Goal: Task Accomplishment & Management: Manage account settings

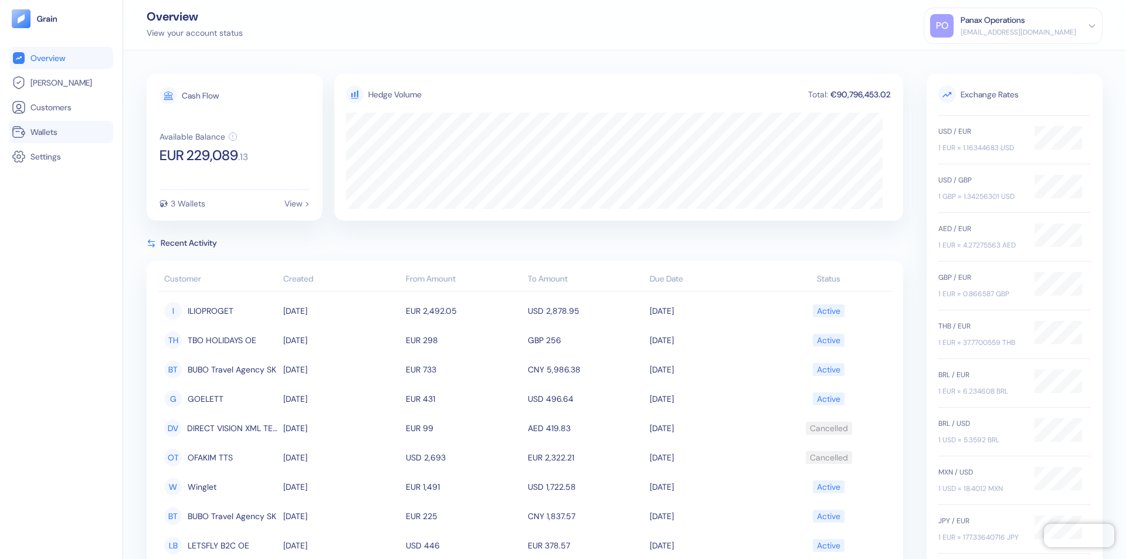
click at [61, 132] on link "Wallets" at bounding box center [61, 132] width 99 height 14
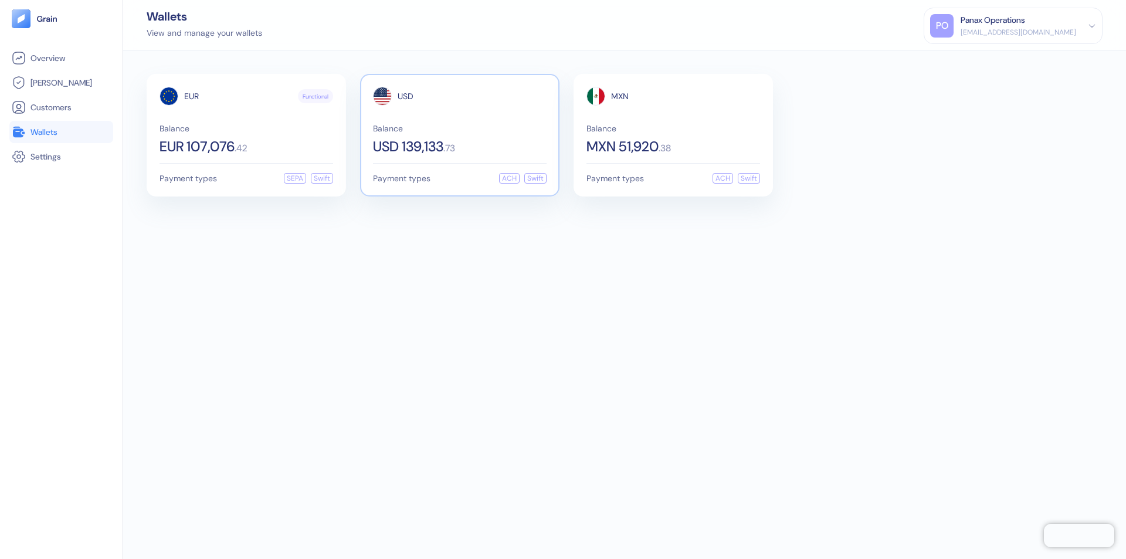
click at [405, 96] on span "USD" at bounding box center [406, 96] width 16 height 8
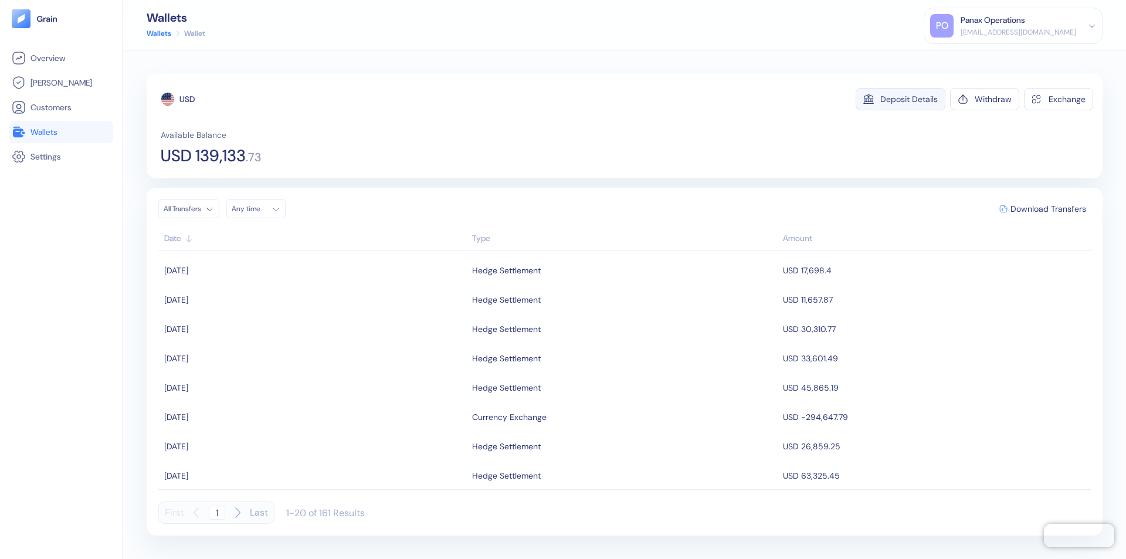
click at [909, 99] on div "Deposit Details" at bounding box center [908, 99] width 57 height 8
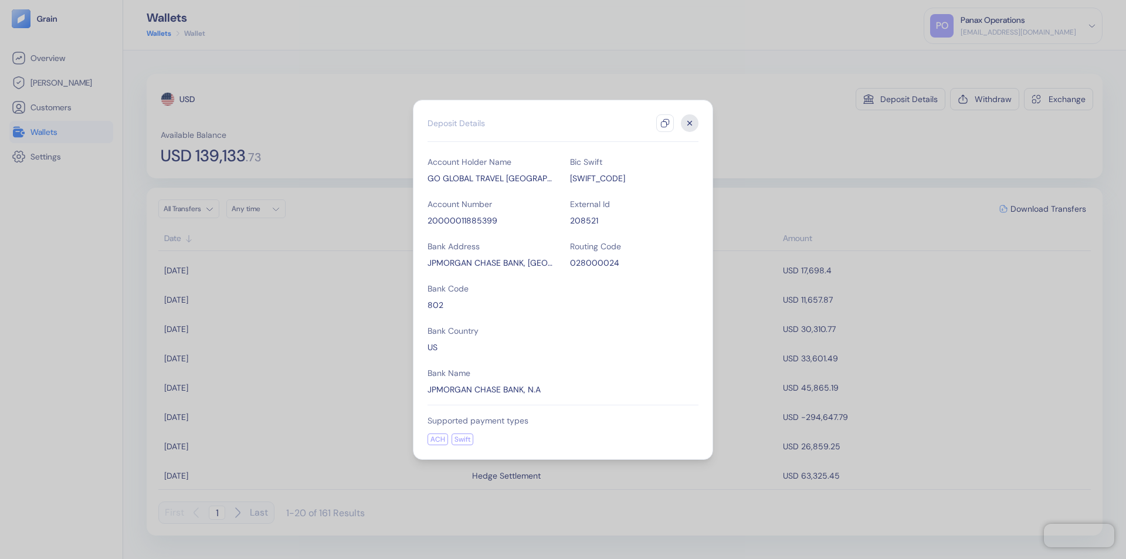
click at [665, 123] on icon "button" at bounding box center [664, 122] width 9 height 9
click at [690, 123] on icon "button" at bounding box center [690, 123] width 4 height 4
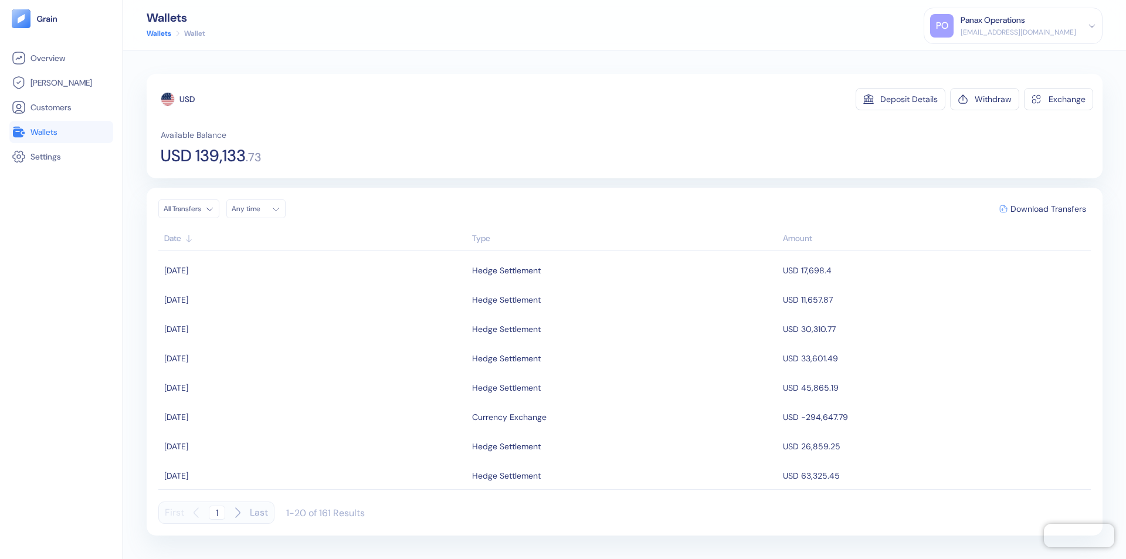
click at [259, 209] on div "Any time" at bounding box center [249, 208] width 35 height 9
click at [272, 286] on button "8" at bounding box center [272, 286] width 14 height 14
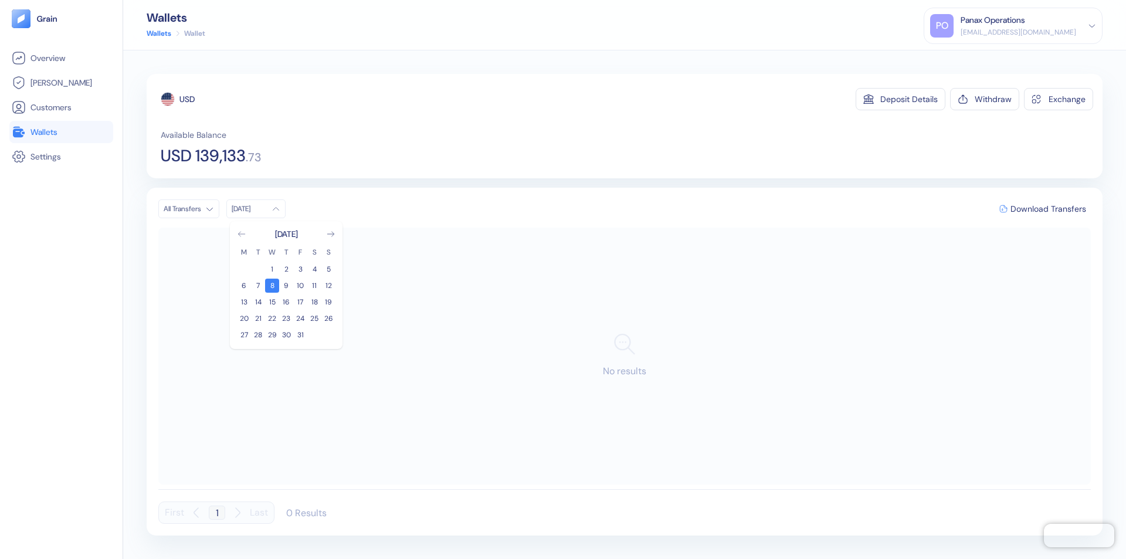
click at [242, 234] on icon "Go to previous month" at bounding box center [241, 234] width 6 height 5
click at [244, 286] on button "8" at bounding box center [244, 286] width 14 height 14
click at [187, 99] on div "USD" at bounding box center [186, 99] width 15 height 12
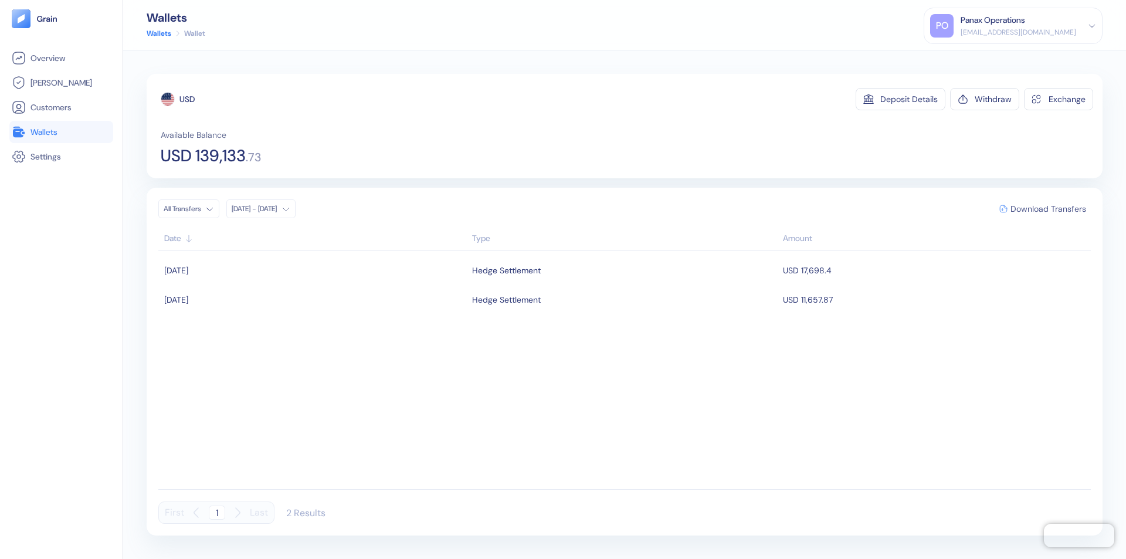
click at [1048, 209] on span "Download Transfers" at bounding box center [1048, 209] width 76 height 8
click at [61, 132] on link "Wallets" at bounding box center [61, 132] width 99 height 14
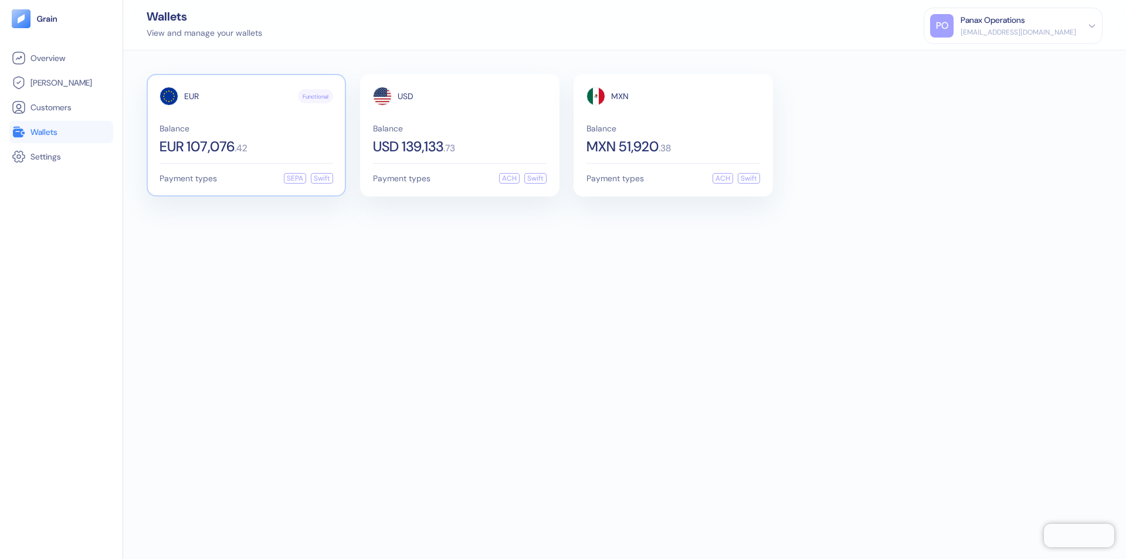
click at [191, 96] on span "EUR" at bounding box center [191, 96] width 15 height 8
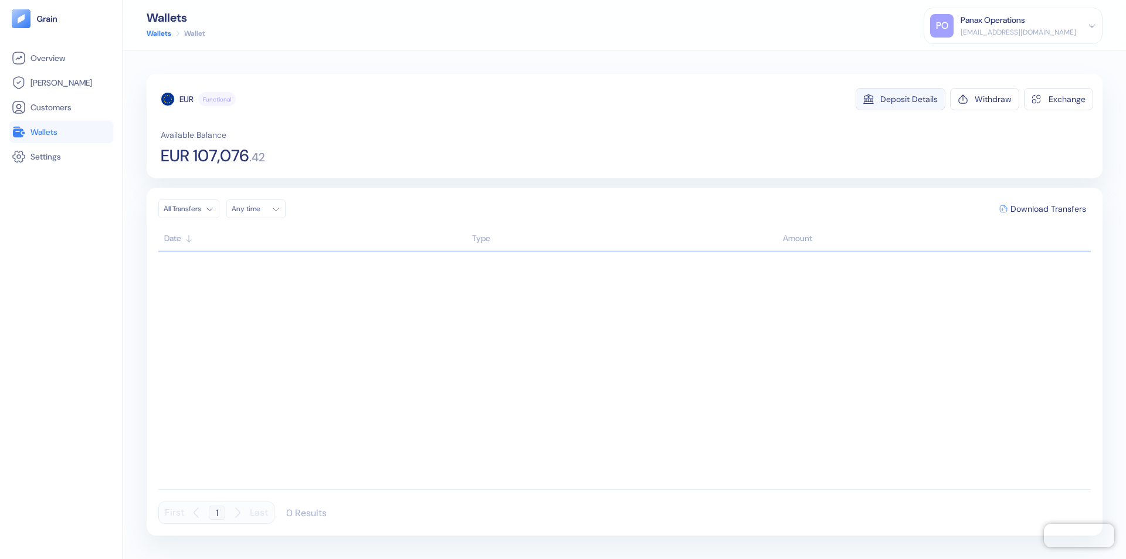
click at [909, 99] on div "Deposit Details" at bounding box center [908, 99] width 57 height 8
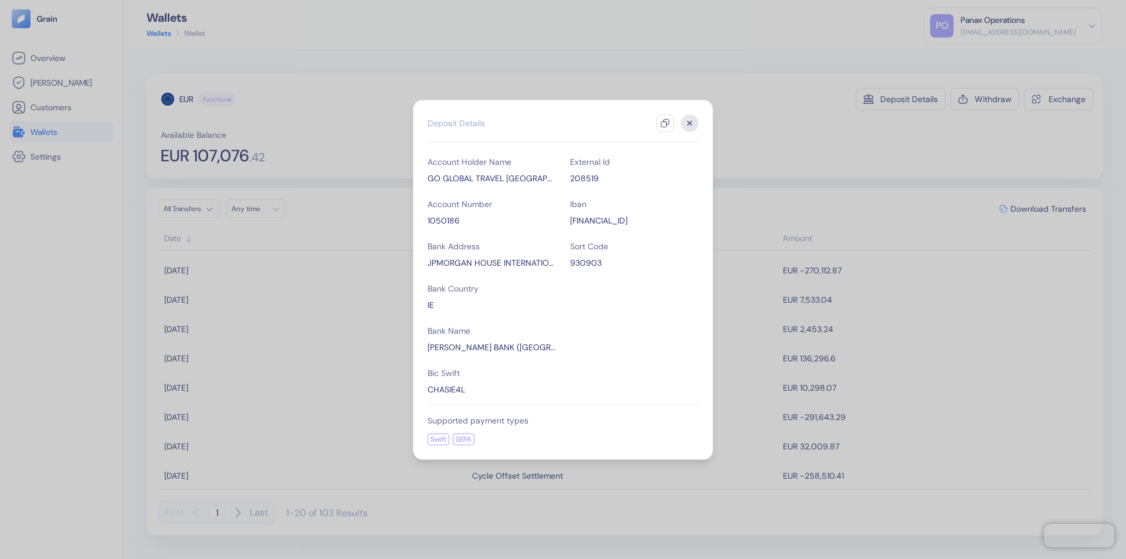
click at [665, 123] on icon "button" at bounding box center [664, 122] width 9 height 9
click at [690, 123] on icon "button" at bounding box center [690, 123] width 4 height 4
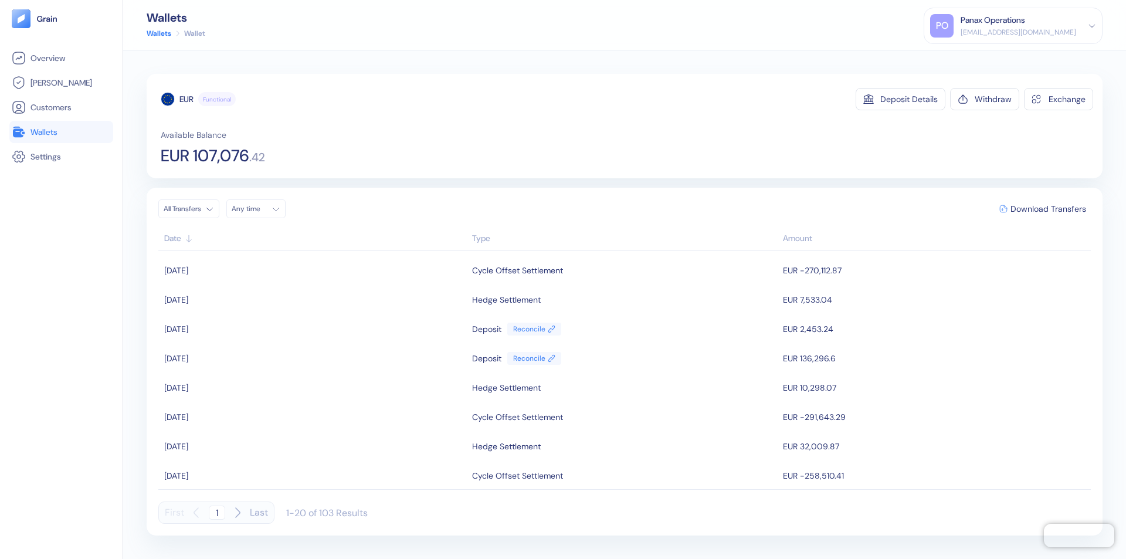
click at [259, 209] on div "Any time" at bounding box center [249, 208] width 35 height 9
click at [272, 286] on button "8" at bounding box center [272, 286] width 14 height 14
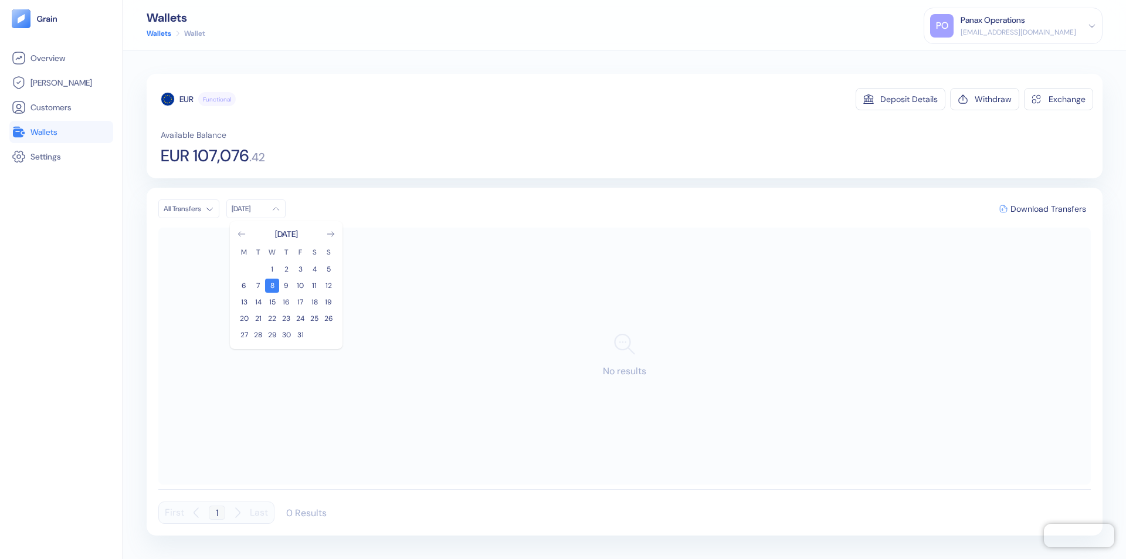
click at [242, 234] on icon "Go to previous month" at bounding box center [241, 234] width 6 height 5
click at [244, 286] on button "8" at bounding box center [244, 286] width 14 height 14
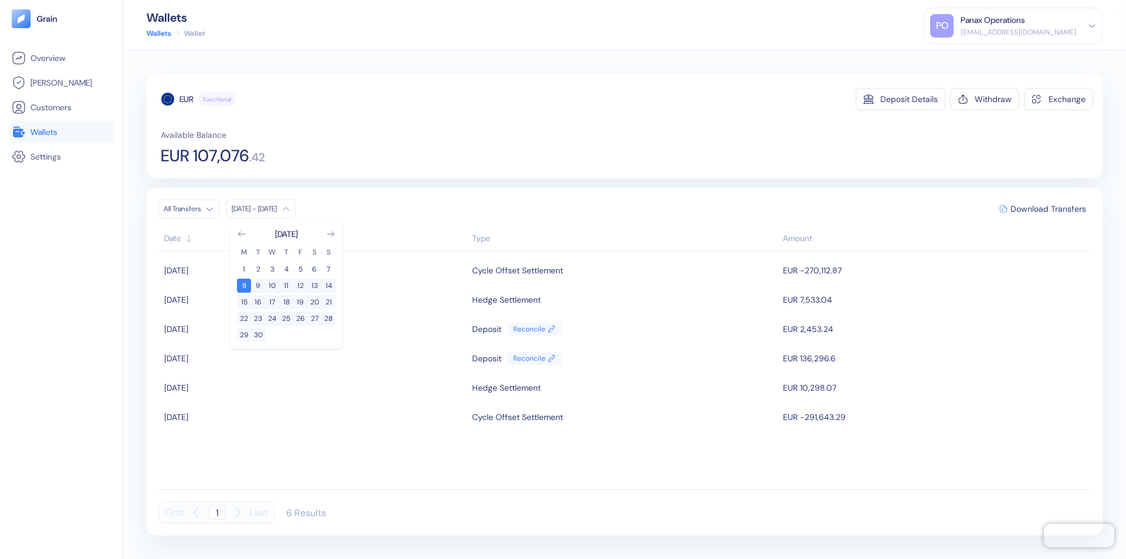
click at [186, 99] on div "EUR" at bounding box center [186, 99] width 14 height 12
click at [1048, 209] on span "Download Transfers" at bounding box center [1048, 209] width 76 height 8
click at [61, 132] on link "Wallets" at bounding box center [61, 132] width 99 height 14
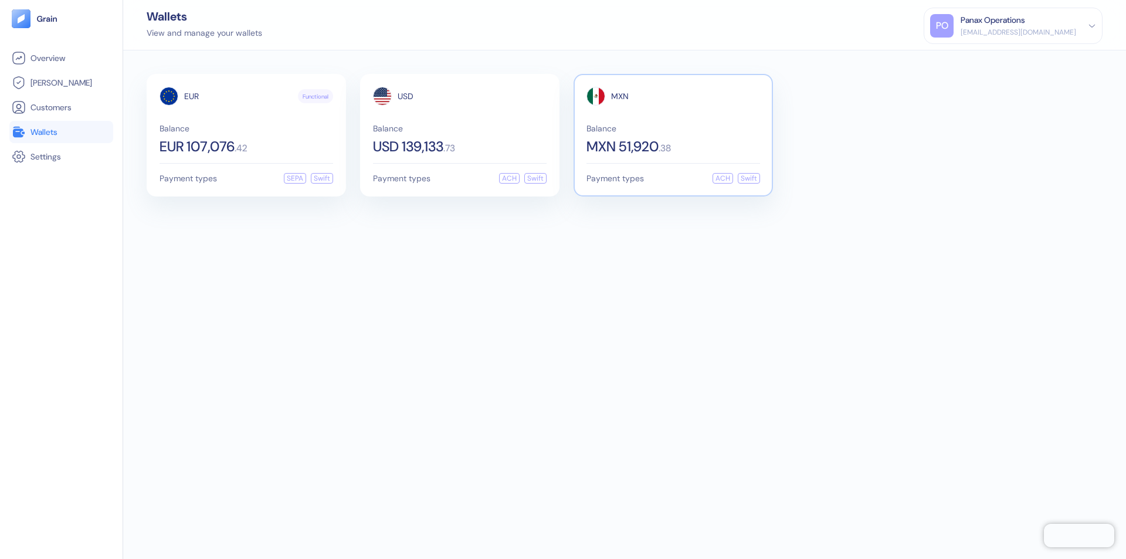
click at [620, 96] on span "MXN" at bounding box center [620, 96] width 18 height 8
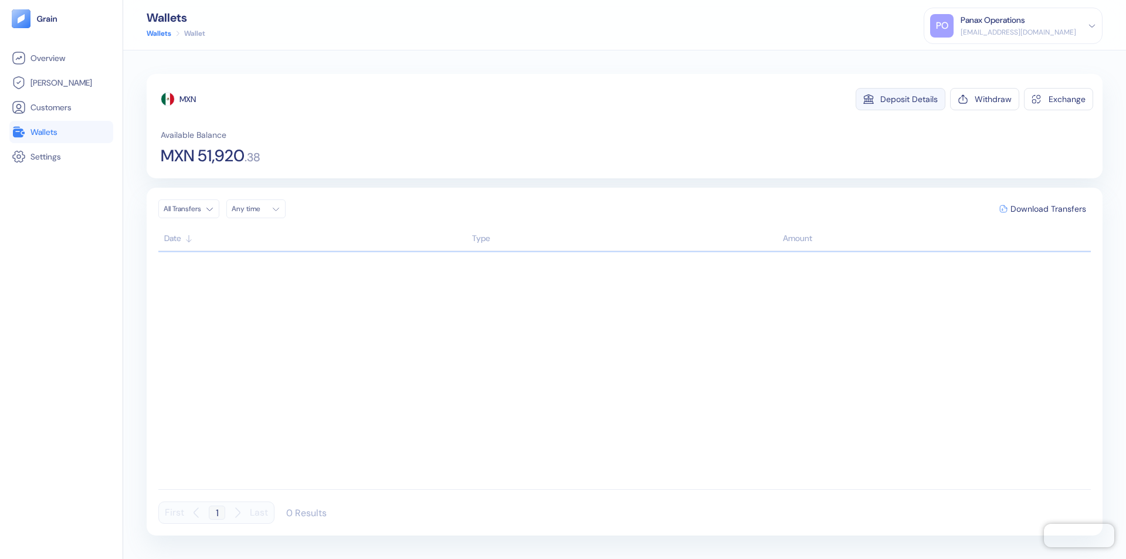
click at [909, 99] on div "Deposit Details" at bounding box center [908, 99] width 57 height 8
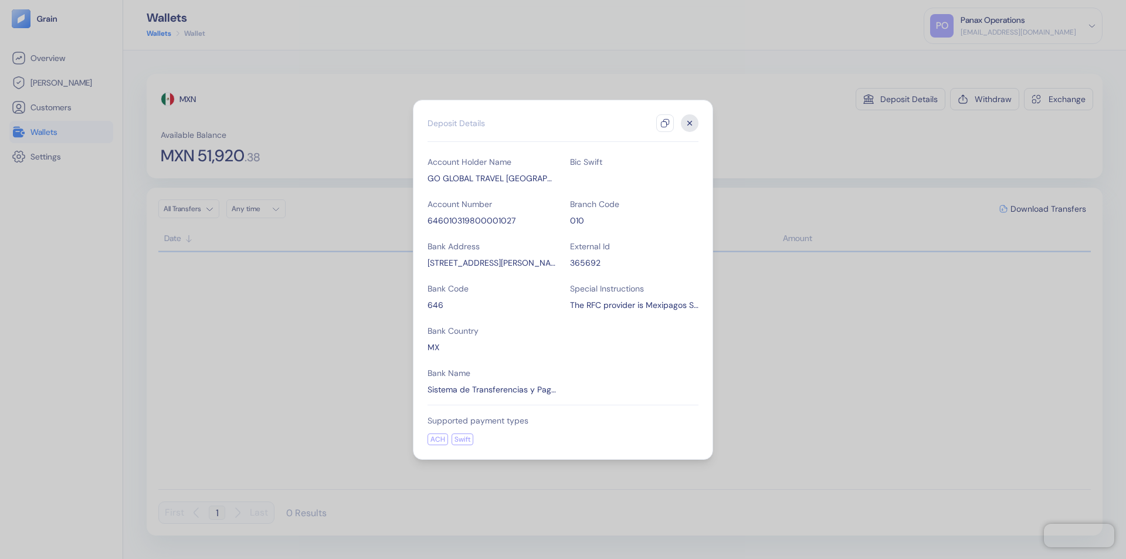
click at [665, 123] on icon "button" at bounding box center [664, 122] width 9 height 9
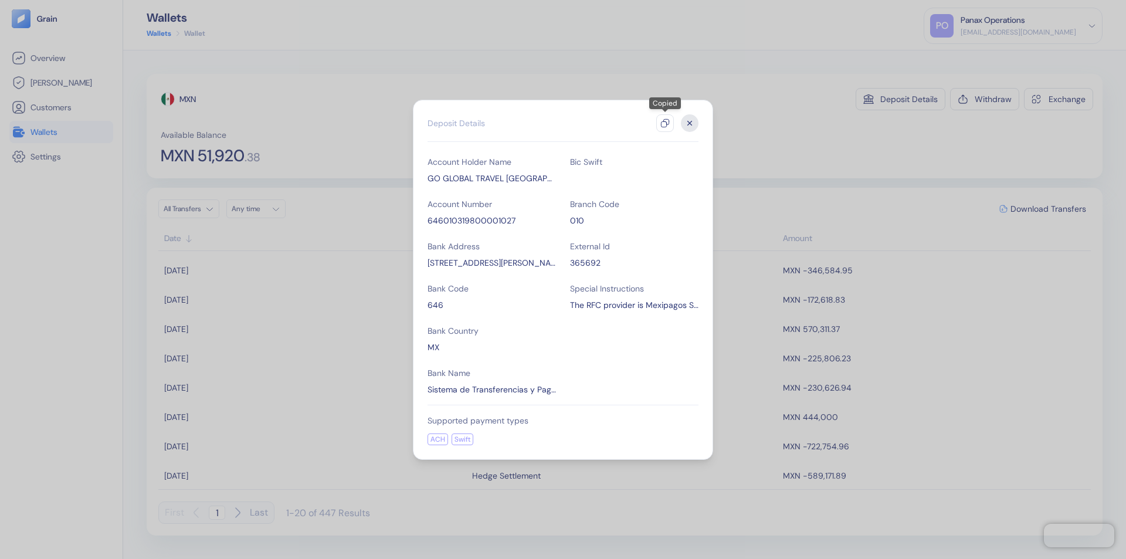
click at [690, 123] on icon "button" at bounding box center [690, 123] width 4 height 4
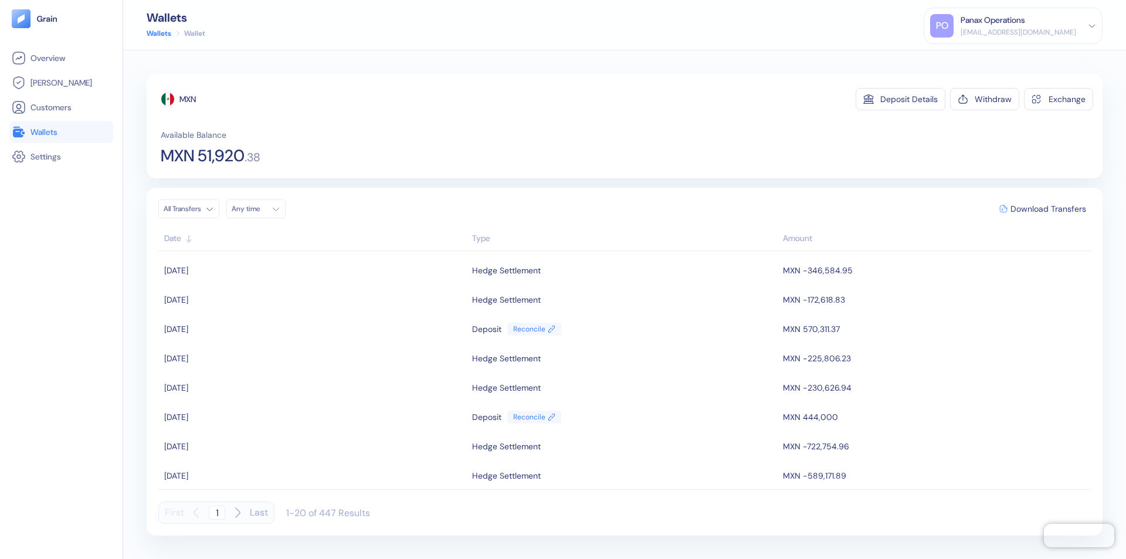
click at [259, 209] on div "Any time" at bounding box center [249, 208] width 35 height 9
click at [272, 286] on button "8" at bounding box center [272, 286] width 14 height 14
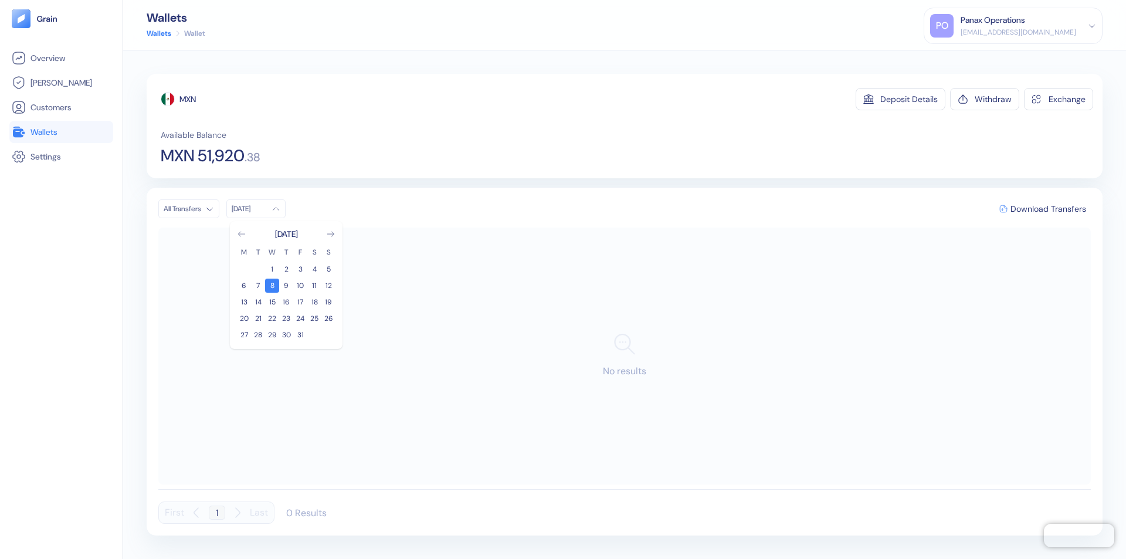
click at [242, 234] on icon "Go to previous month" at bounding box center [241, 234] width 6 height 5
click at [244, 286] on button "8" at bounding box center [244, 286] width 14 height 14
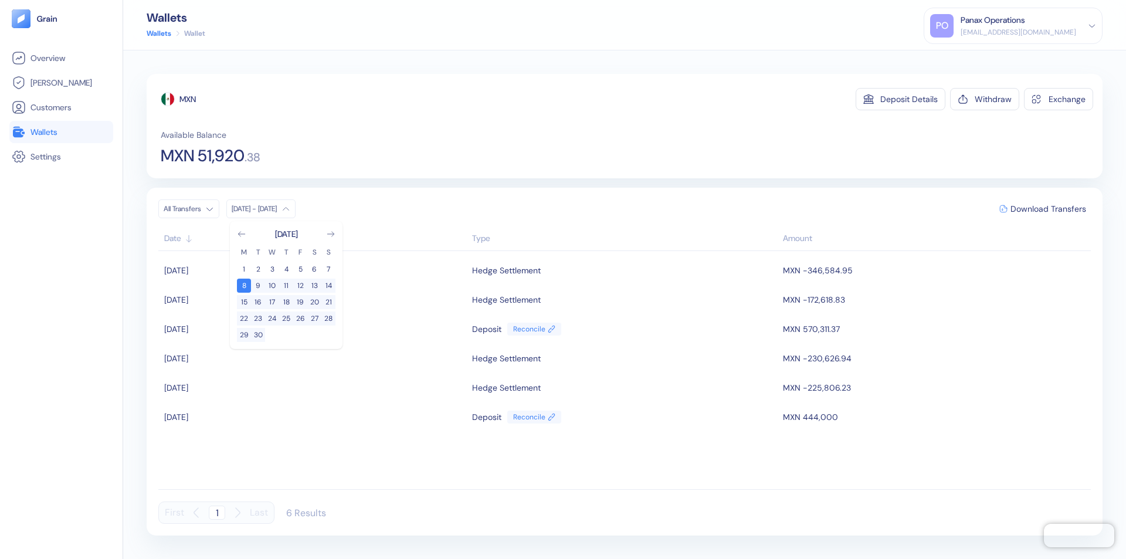
click at [188, 99] on div "MXN" at bounding box center [187, 99] width 16 height 12
click at [1048, 209] on span "Download Transfers" at bounding box center [1048, 209] width 76 height 8
click at [1025, 26] on div "Panax Operations" at bounding box center [993, 20] width 65 height 12
click at [978, 58] on div "Sign Out" at bounding box center [961, 58] width 32 height 12
